Goal: Information Seeking & Learning: Learn about a topic

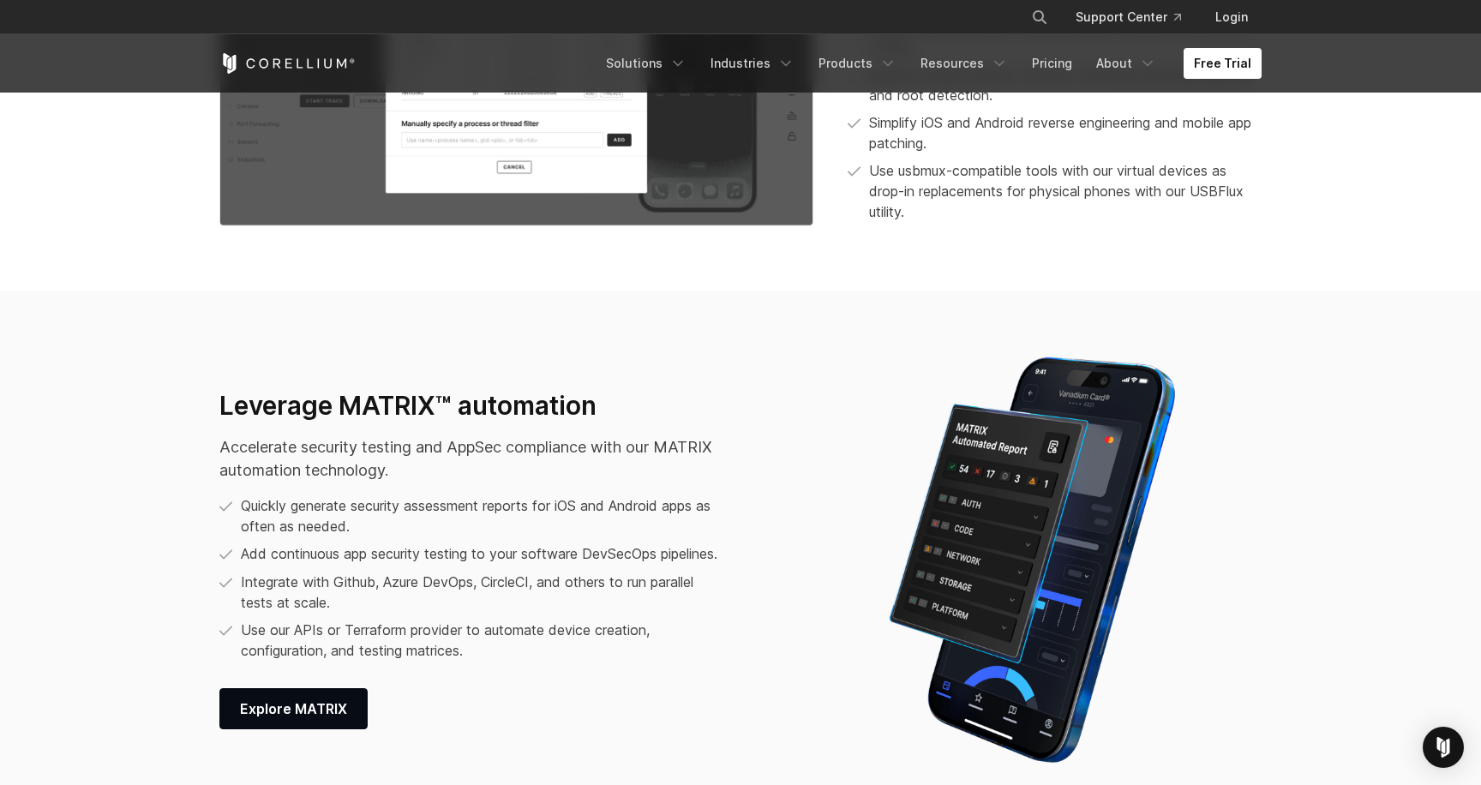
scroll to position [2044, 0]
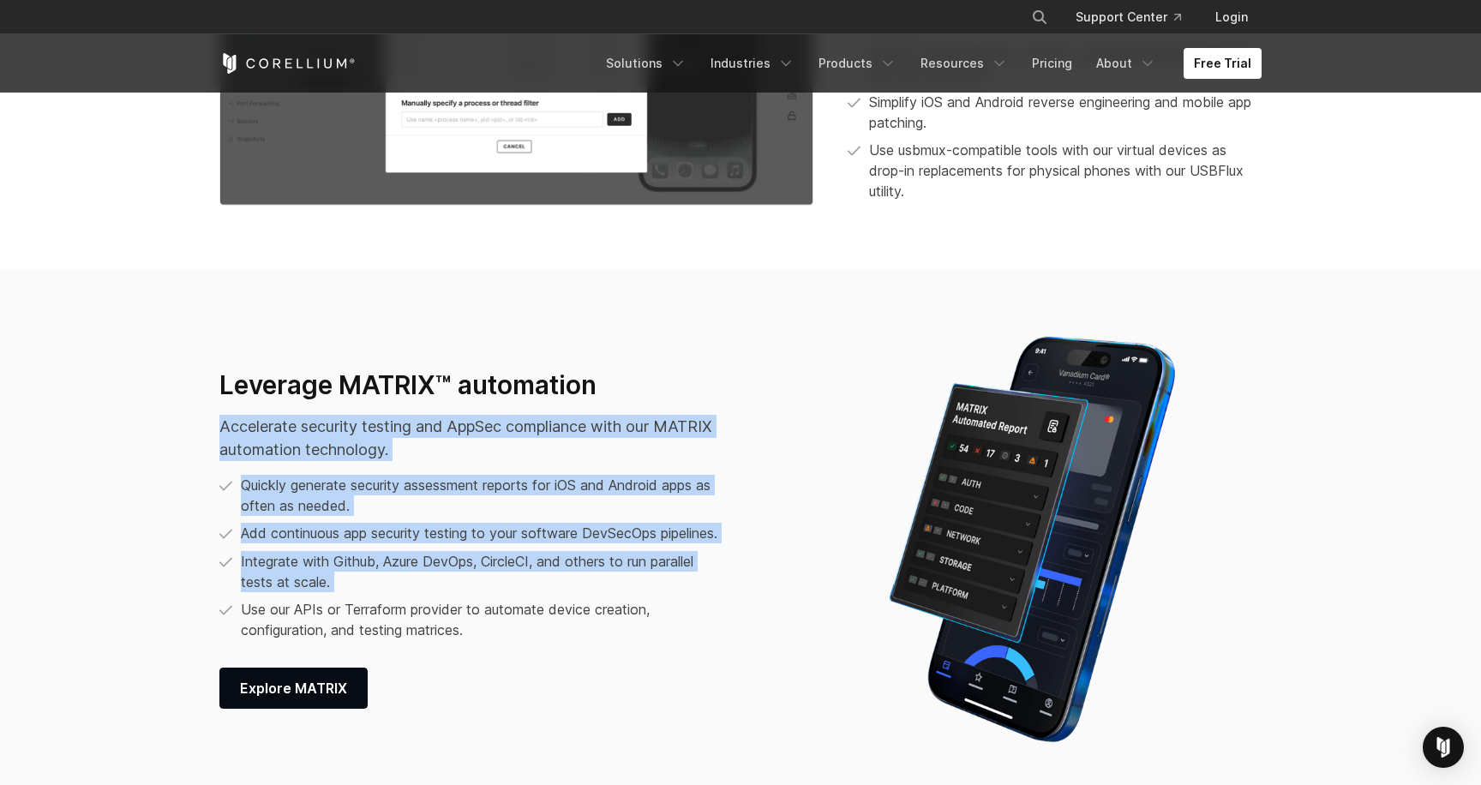
drag, startPoint x: 266, startPoint y: 400, endPoint x: 670, endPoint y: 614, distance: 457.7
click at [670, 614] on div "Leverage MATRIX™ automation Accelerate security testing and AppSec compliance w…" at bounding box center [516, 539] width 594 height 340
click at [670, 614] on li "Use our APIs or Terraform provider to automate device creation, configuration, …" at bounding box center [473, 619] width 509 height 41
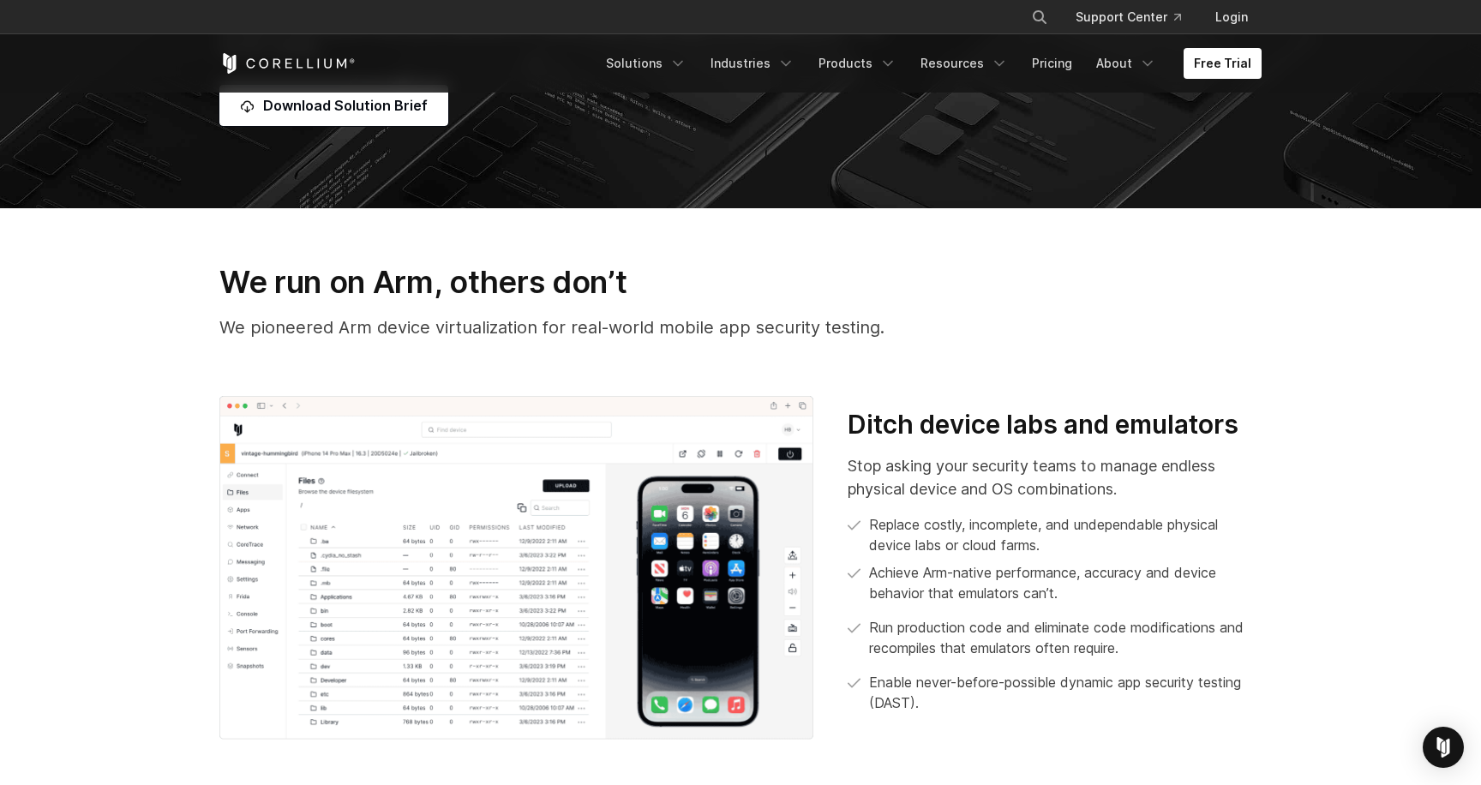
scroll to position [0, 0]
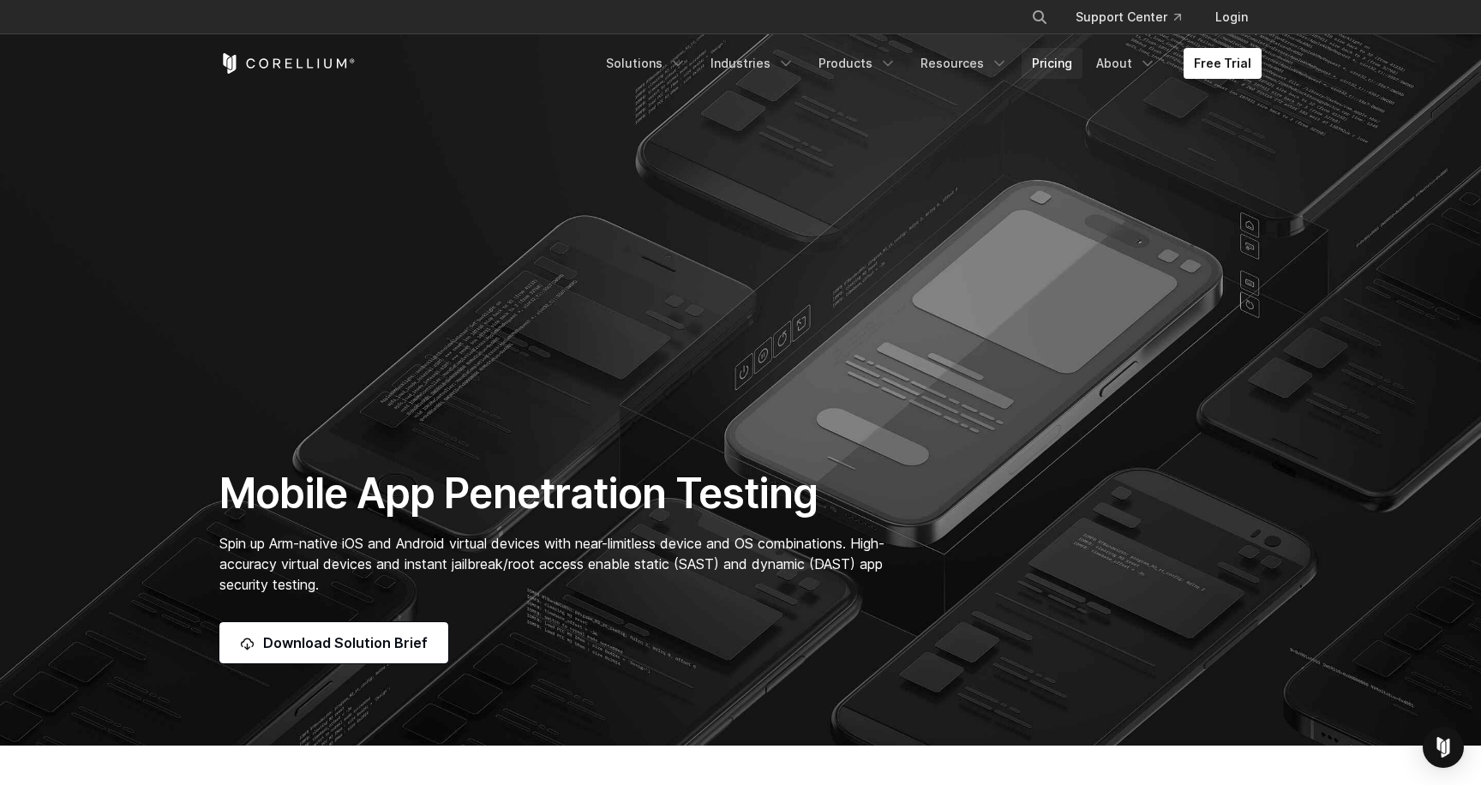
click at [1053, 67] on link "Pricing" at bounding box center [1051, 63] width 61 height 31
